Goal: Information Seeking & Learning: Learn about a topic

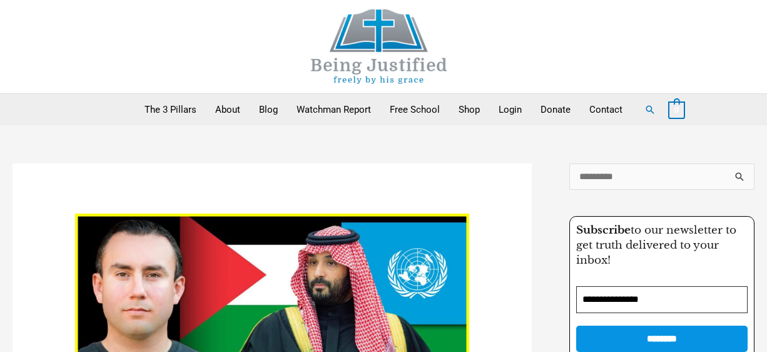
scroll to position [600, 0]
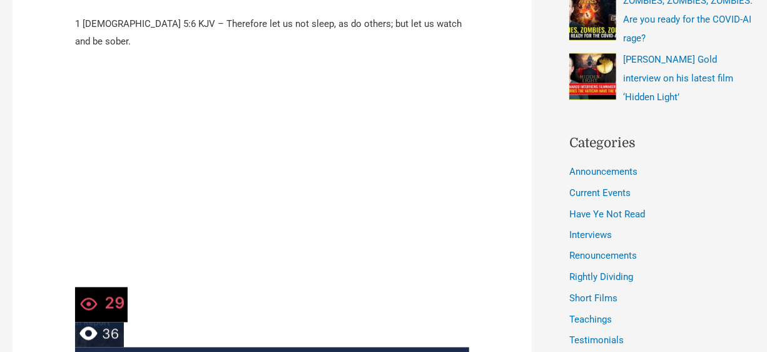
click at [718, 104] on li "[PERSON_NAME] Gold interview on his latest film ‘Hidden Light’" at bounding box center [661, 78] width 185 height 57
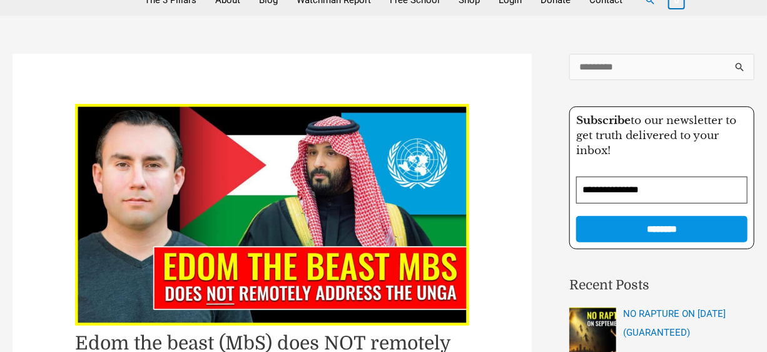
scroll to position [200, 0]
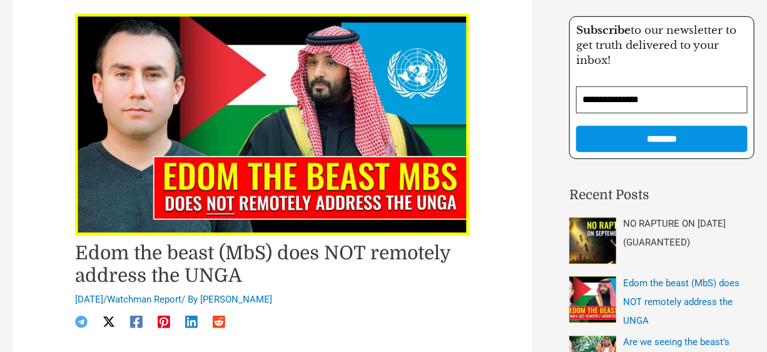
click at [654, 223] on span "NO RAPTURE ON [DATE] (GUARANTEED)" at bounding box center [674, 233] width 103 height 30
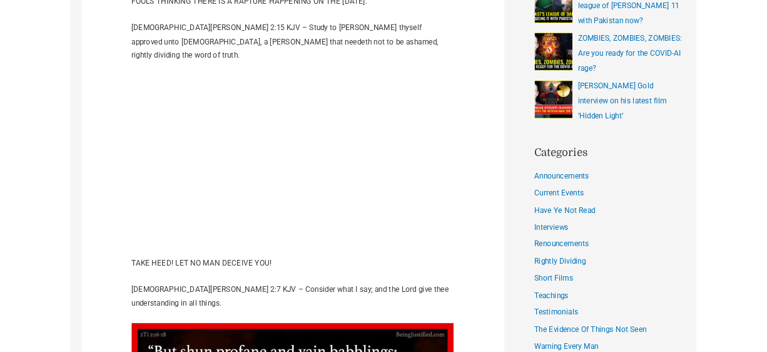
scroll to position [550, 0]
